Goal: Answer question/provide support

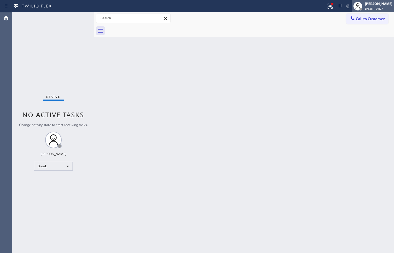
click at [383, 3] on div "[PERSON_NAME]" at bounding box center [378, 3] width 27 height 5
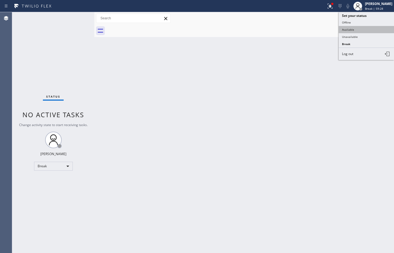
click at [366, 27] on button "Available" at bounding box center [365, 29] width 55 height 7
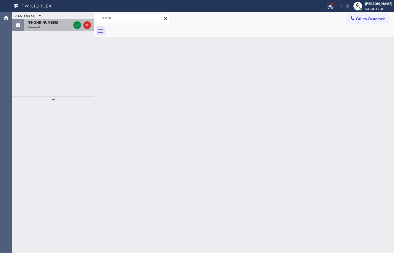
click at [68, 25] on div "[PHONE_NUMBER] Reserved" at bounding box center [48, 25] width 48 height 12
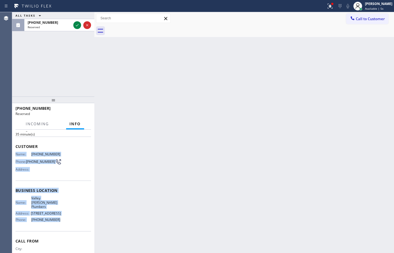
scroll to position [26, 0]
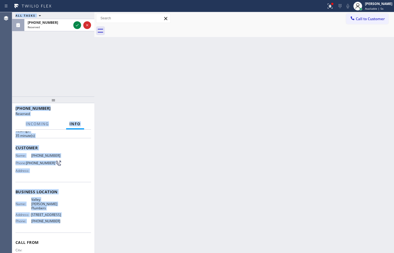
drag, startPoint x: 61, startPoint y: 204, endPoint x: 11, endPoint y: 148, distance: 74.9
click at [11, 148] on div "Agent Desktop Classify the call LOCATION NAME Zoom Electricians [GEOGRAPHIC_DAT…" at bounding box center [197, 132] width 394 height 241
click at [16, 149] on span "Customer" at bounding box center [52, 147] width 75 height 5
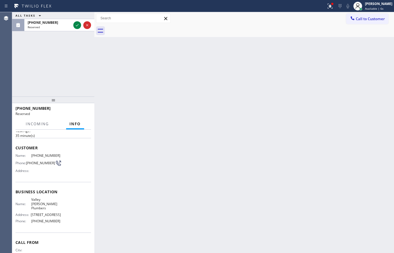
drag, startPoint x: 58, startPoint y: 223, endPoint x: 55, endPoint y: 221, distance: 3.3
click at [57, 223] on span "[PHONE_NUMBER]" at bounding box center [46, 221] width 30 height 4
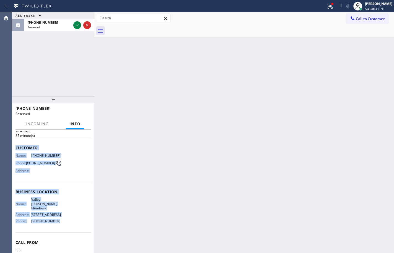
drag, startPoint x: 55, startPoint y: 221, endPoint x: 16, endPoint y: 145, distance: 85.9
click at [13, 149] on div "Context Queue: Plumbing Priority: 0 Task Age: [DEMOGRAPHIC_DATA] minute(s) Cust…" at bounding box center [53, 191] width 82 height 123
copy div "Customer Name: [PHONE_NUMBER] Phone: [PHONE_NUMBER] Address: Business location …"
click at [77, 25] on icon at bounding box center [77, 25] width 7 height 7
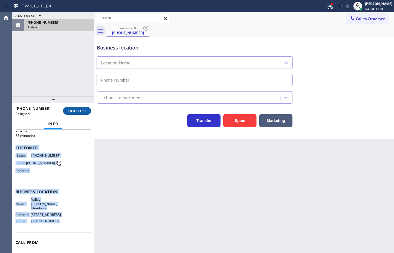
type input "[PHONE_NUMBER]"
click at [71, 110] on span "COMPLETE" at bounding box center [76, 111] width 19 height 4
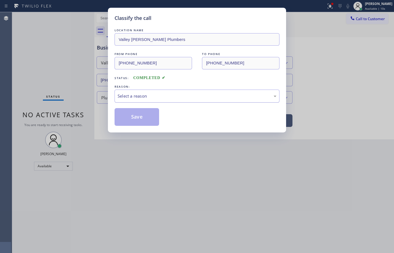
click at [129, 98] on div "Select a reason" at bounding box center [196, 96] width 159 height 6
click at [141, 120] on button "Save" at bounding box center [136, 117] width 45 height 18
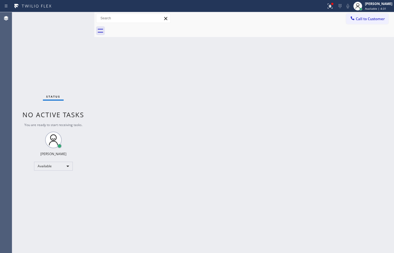
click at [355, 130] on div "Back to Dashboard Change Sender ID Customers Technicians Select a contact Outbo…" at bounding box center [243, 132] width 299 height 241
click at [372, 109] on div "Back to Dashboard Change Sender ID Customers Technicians Select a contact Outbo…" at bounding box center [243, 132] width 299 height 241
